Goal: Find specific page/section

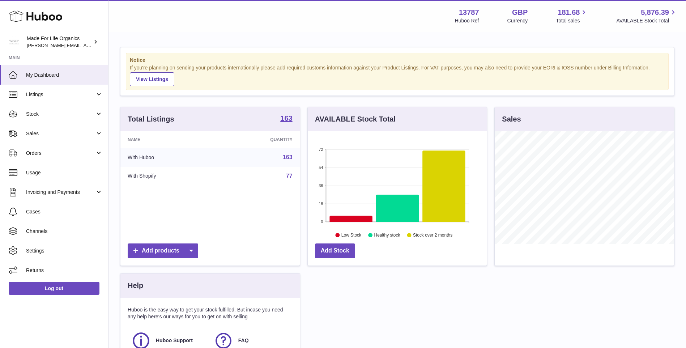
scroll to position [113, 179]
click at [52, 134] on span "Sales" at bounding box center [60, 133] width 69 height 7
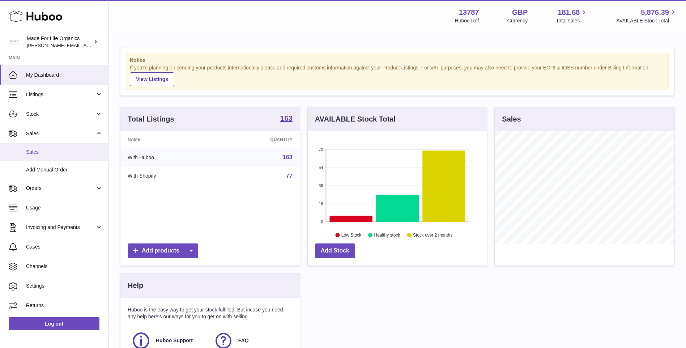
click at [64, 152] on span "Sales" at bounding box center [64, 152] width 77 height 7
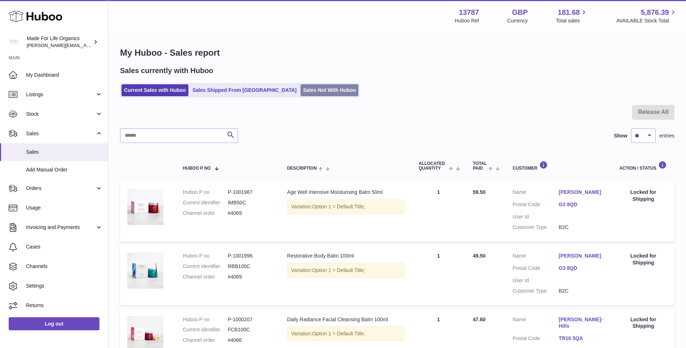
click at [303, 90] on link "Sales Not With Huboo" at bounding box center [330, 90] width 58 height 12
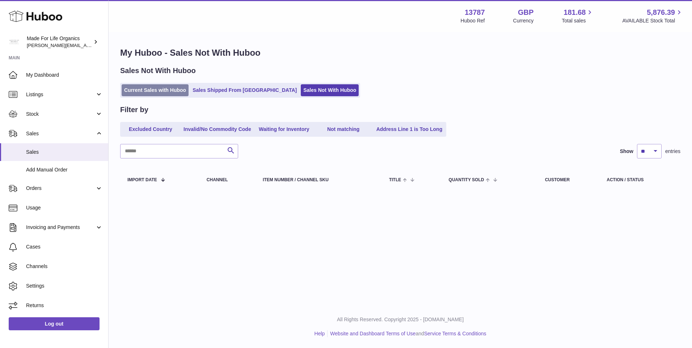
click at [152, 93] on link "Current Sales with Huboo" at bounding box center [155, 90] width 67 height 12
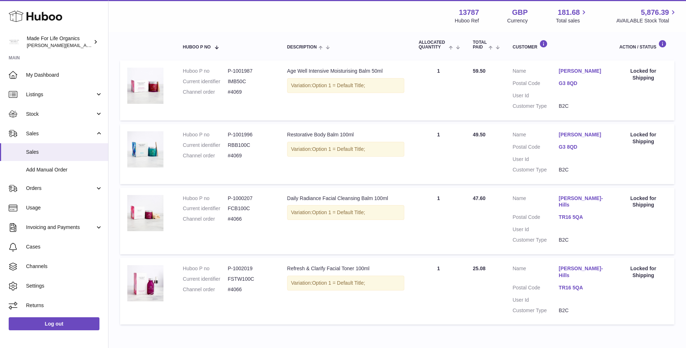
scroll to position [109, 0]
